Goal: Navigation & Orientation: Find specific page/section

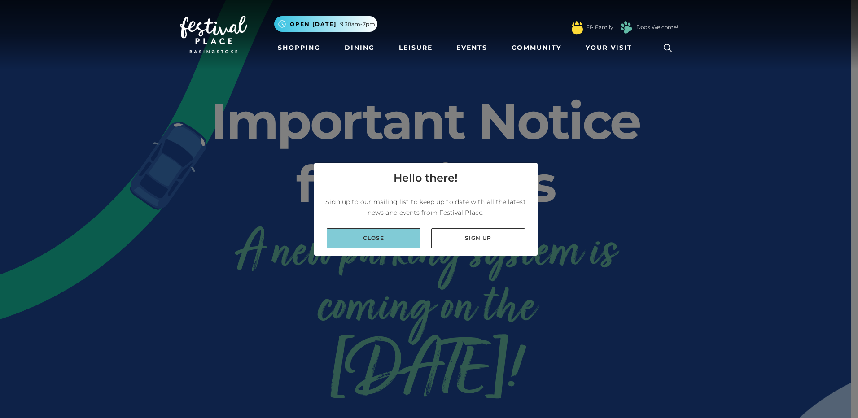
click at [371, 233] on link "Close" at bounding box center [374, 238] width 94 height 20
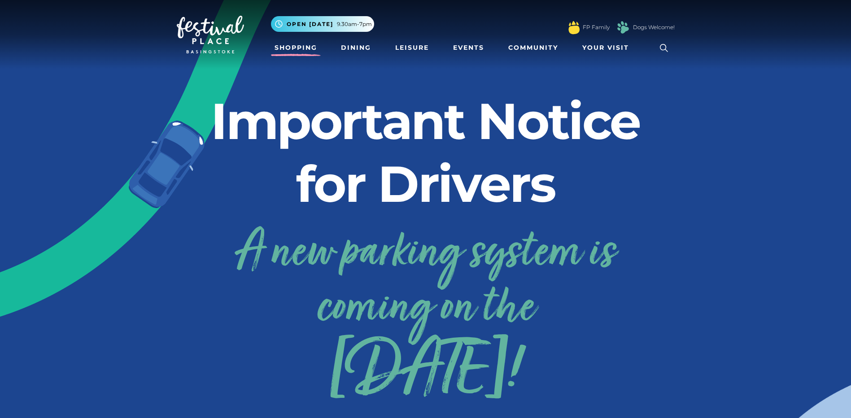
click at [297, 47] on link "Shopping" at bounding box center [296, 47] width 50 height 17
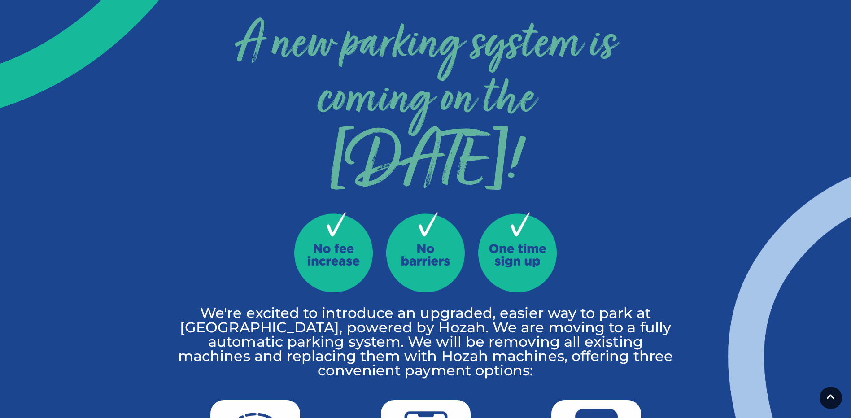
scroll to position [224, 0]
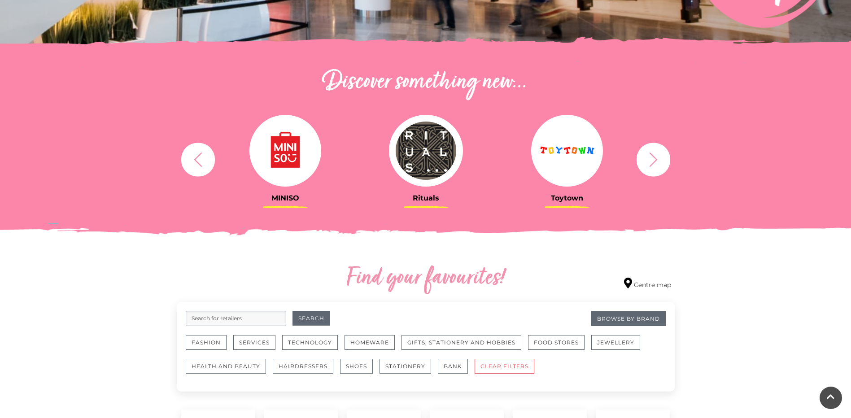
scroll to position [269, 0]
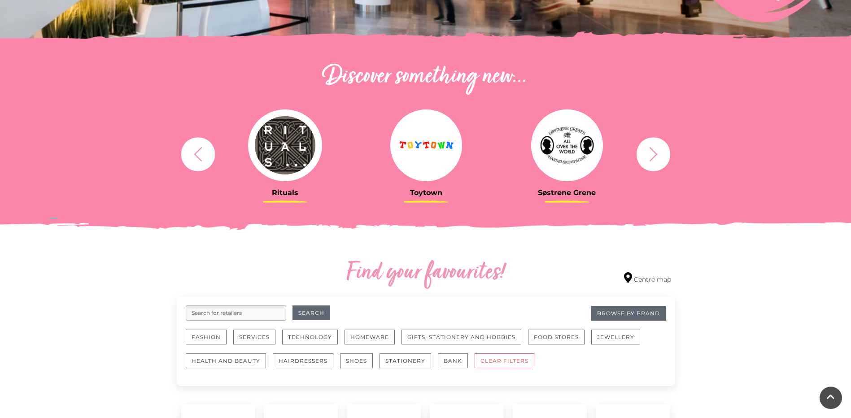
click at [651, 157] on icon "button" at bounding box center [653, 154] width 17 height 17
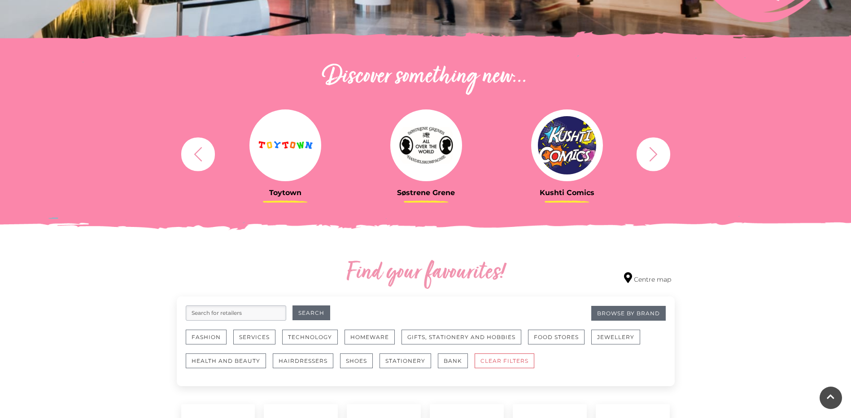
click at [651, 157] on icon "button" at bounding box center [653, 154] width 17 height 17
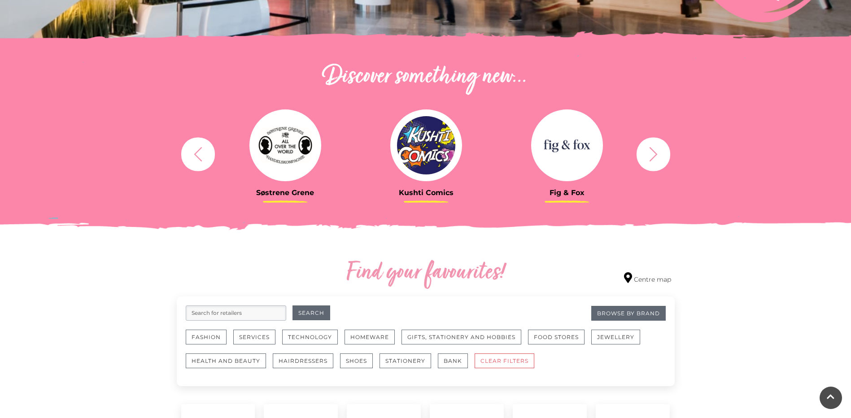
click at [651, 157] on icon "button" at bounding box center [653, 154] width 17 height 17
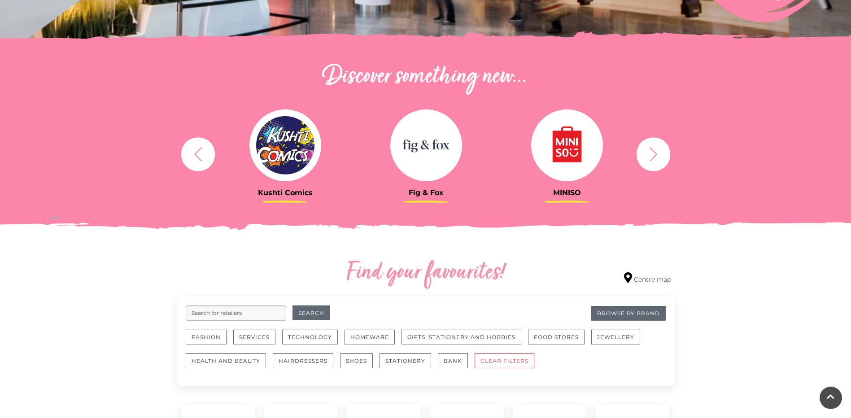
click at [651, 157] on icon "button" at bounding box center [653, 154] width 17 height 17
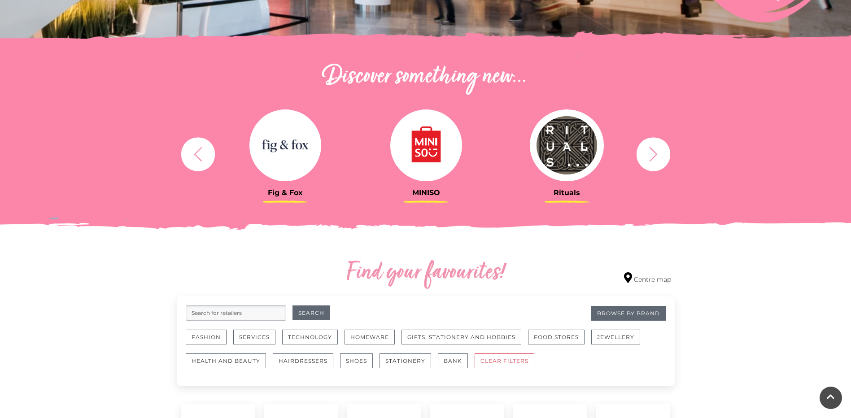
click at [651, 157] on icon "button" at bounding box center [653, 154] width 17 height 17
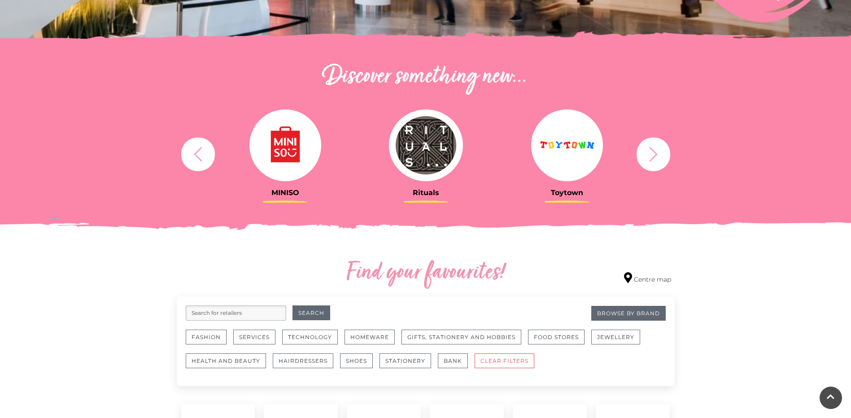
click at [651, 157] on icon "button" at bounding box center [653, 154] width 17 height 17
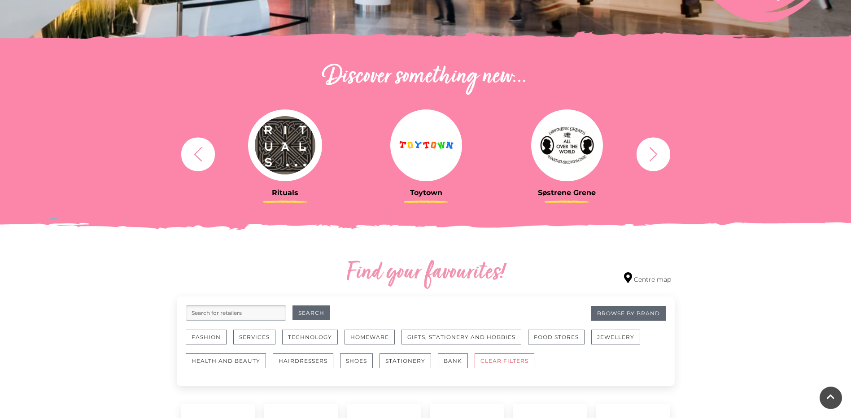
click at [651, 157] on icon "button" at bounding box center [653, 154] width 17 height 17
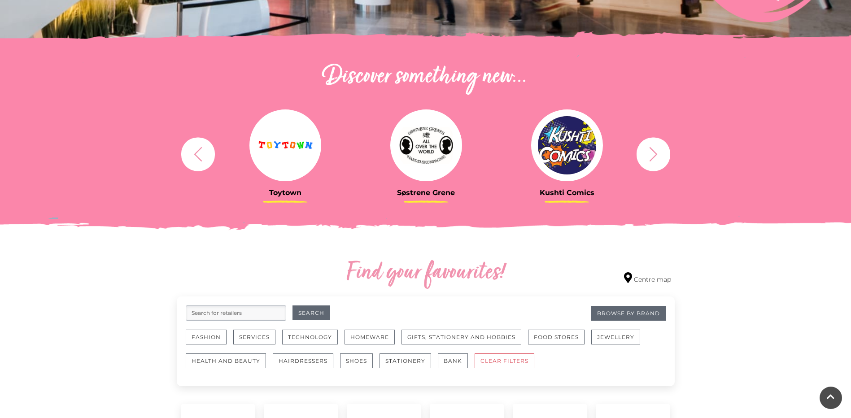
click at [651, 157] on icon "button" at bounding box center [653, 154] width 17 height 17
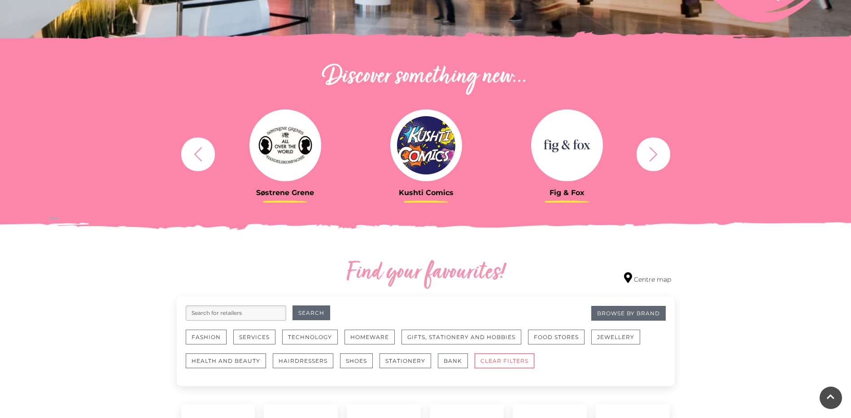
click at [651, 157] on icon "button" at bounding box center [653, 154] width 17 height 17
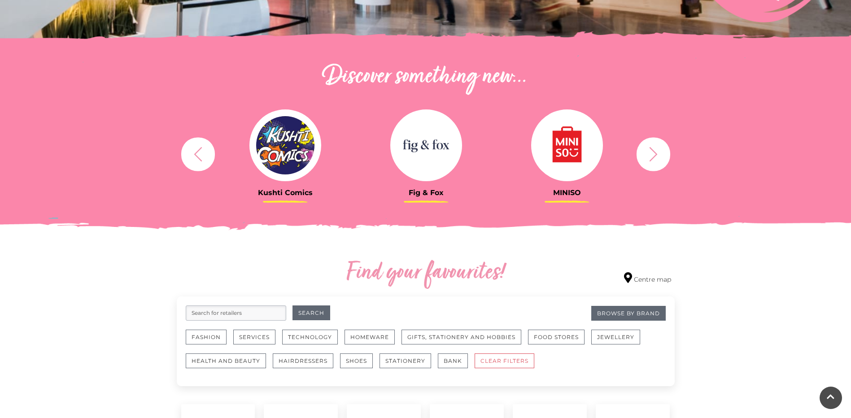
click at [651, 157] on icon "button" at bounding box center [653, 154] width 17 height 17
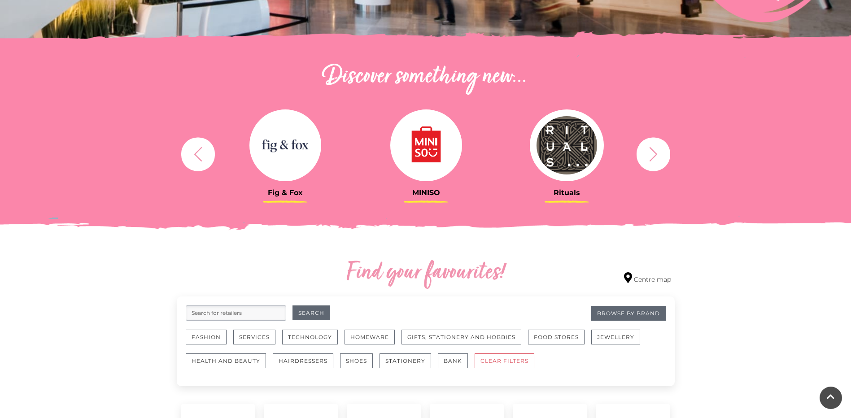
click at [651, 157] on icon "button" at bounding box center [653, 154] width 17 height 17
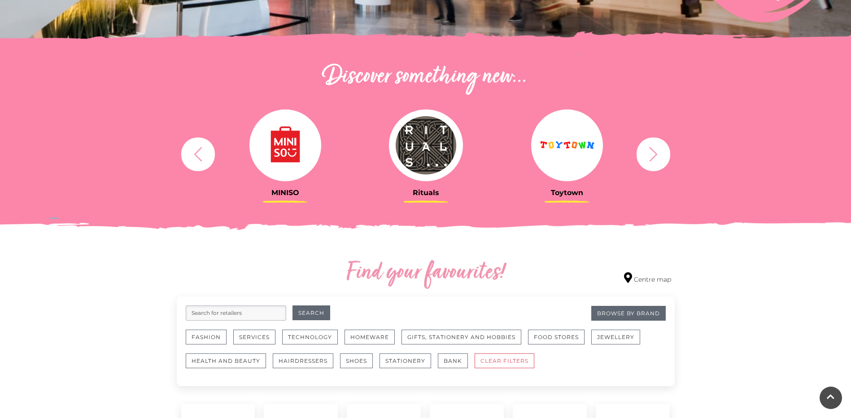
click at [576, 165] on img at bounding box center [567, 145] width 72 height 72
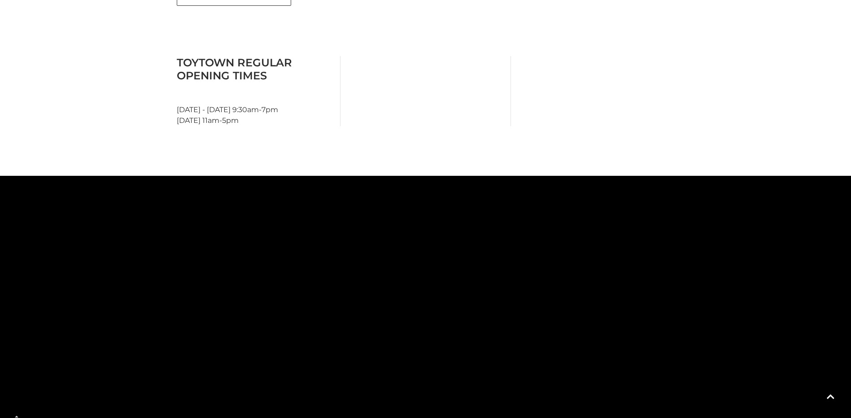
scroll to position [269, 0]
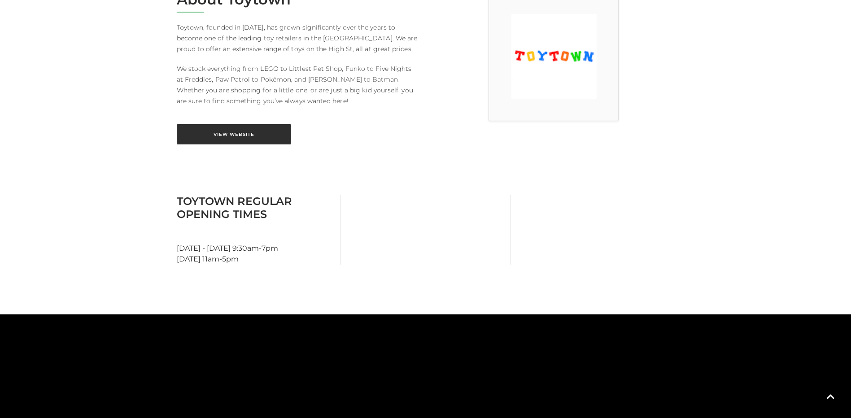
click at [220, 136] on link "View Website" at bounding box center [234, 134] width 114 height 20
